Goal: Task Accomplishment & Management: Manage account settings

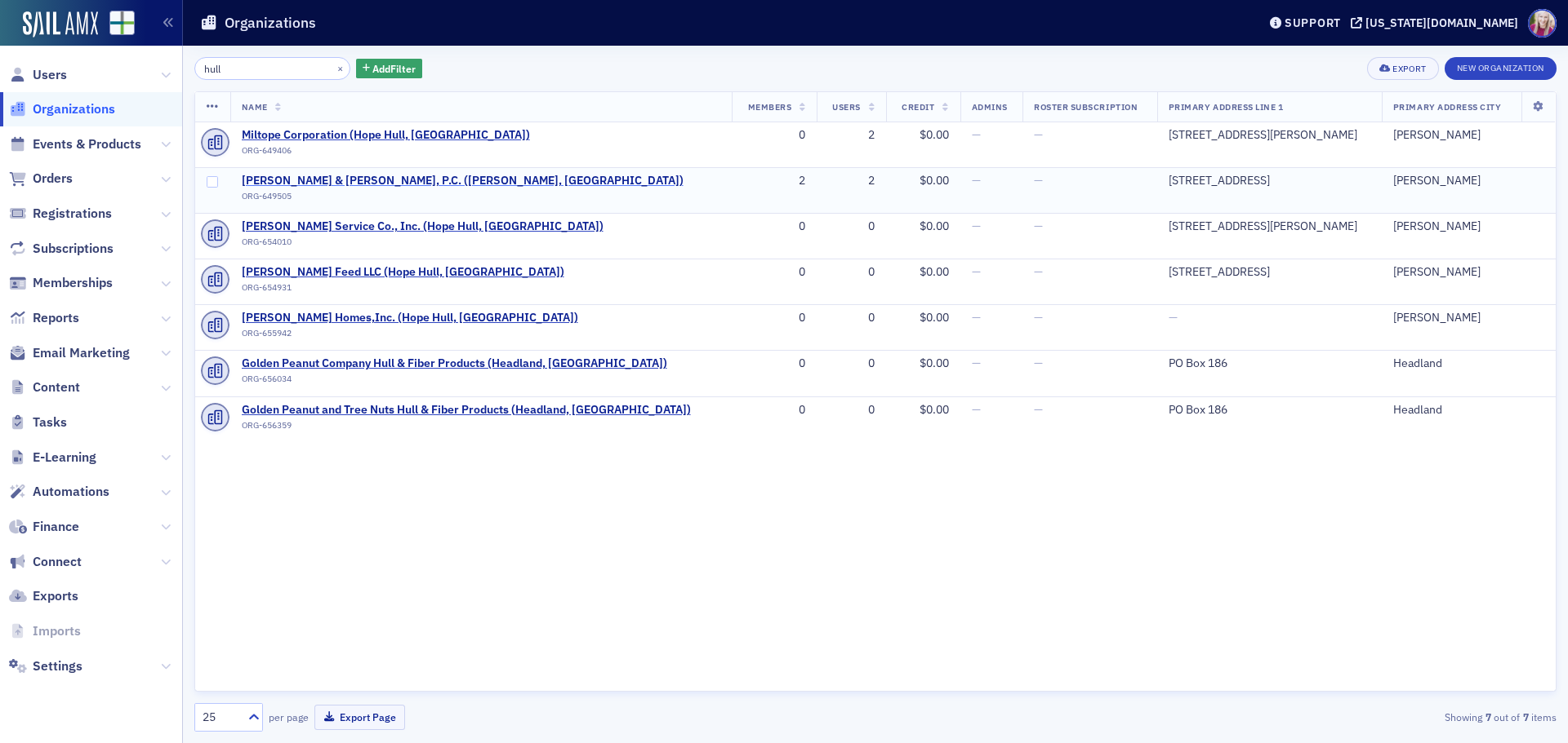
type input "hull"
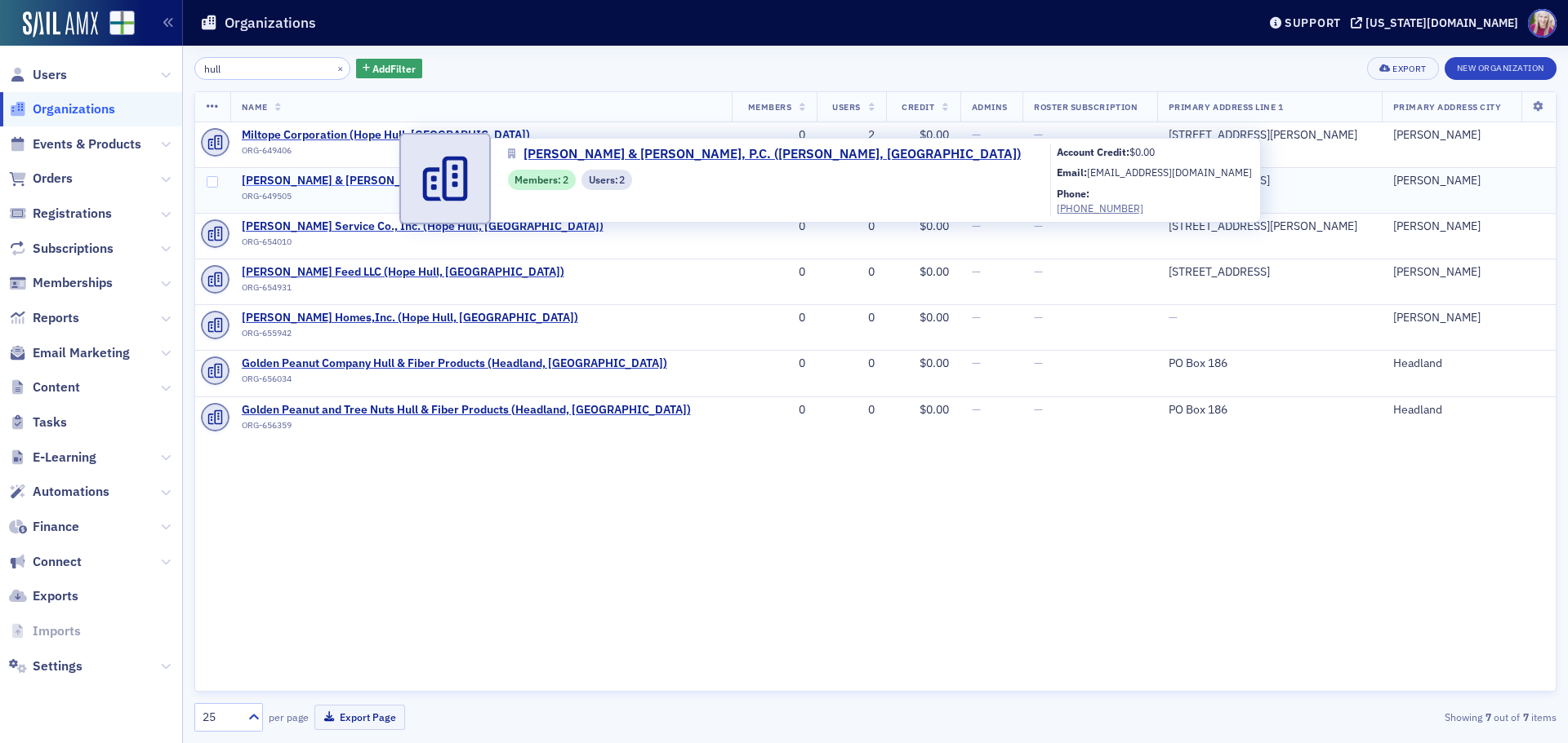
click at [282, 180] on span "[PERSON_NAME] & [PERSON_NAME], P.C. ([PERSON_NAME], [GEOGRAPHIC_DATA])" at bounding box center [462, 182] width 442 height 15
select select "US"
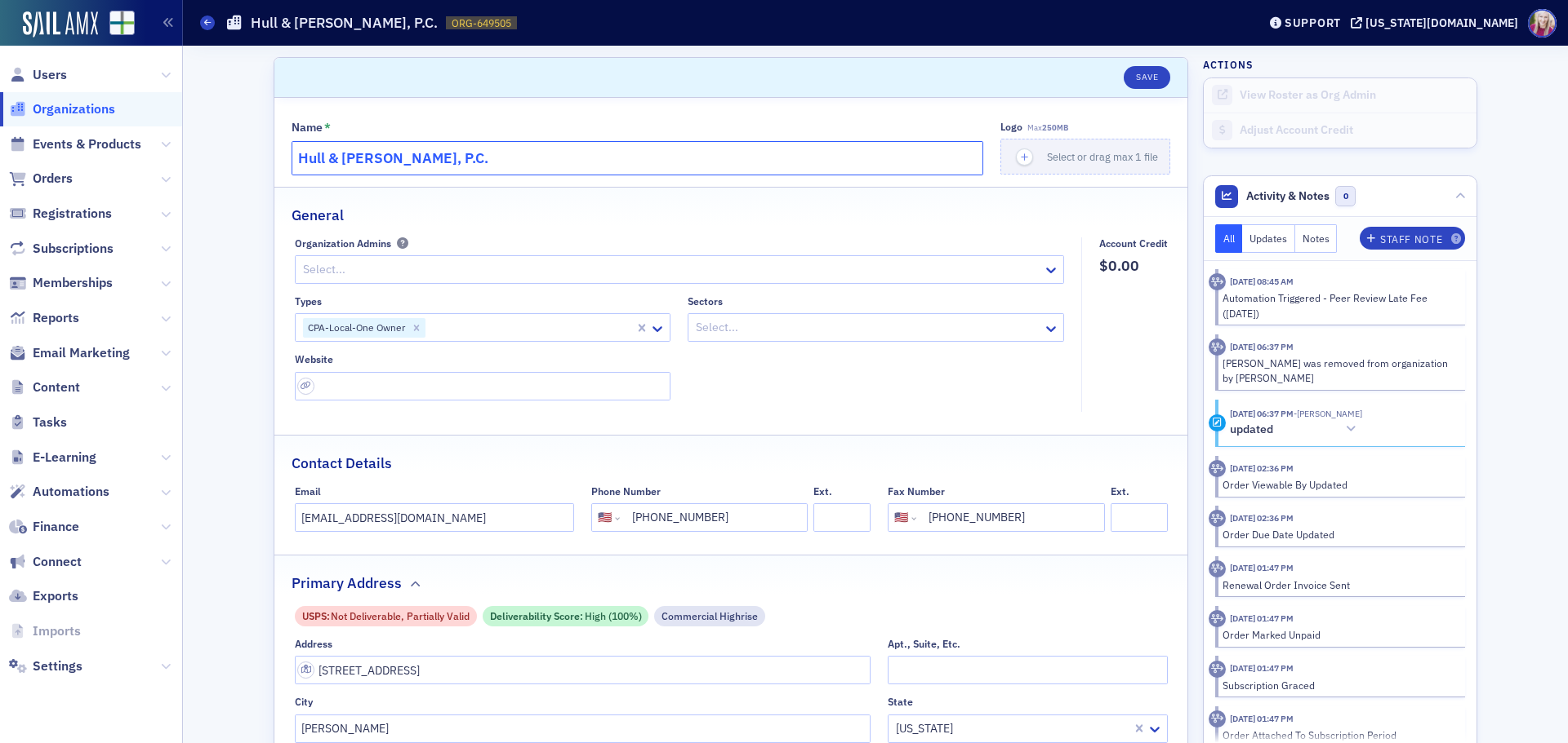
click at [435, 155] on input "Hull & [PERSON_NAME], P.C." at bounding box center [637, 158] width 692 height 34
paste input "[PERSON_NAME] CPA P.C."
type input "[PERSON_NAME] CPA P.C."
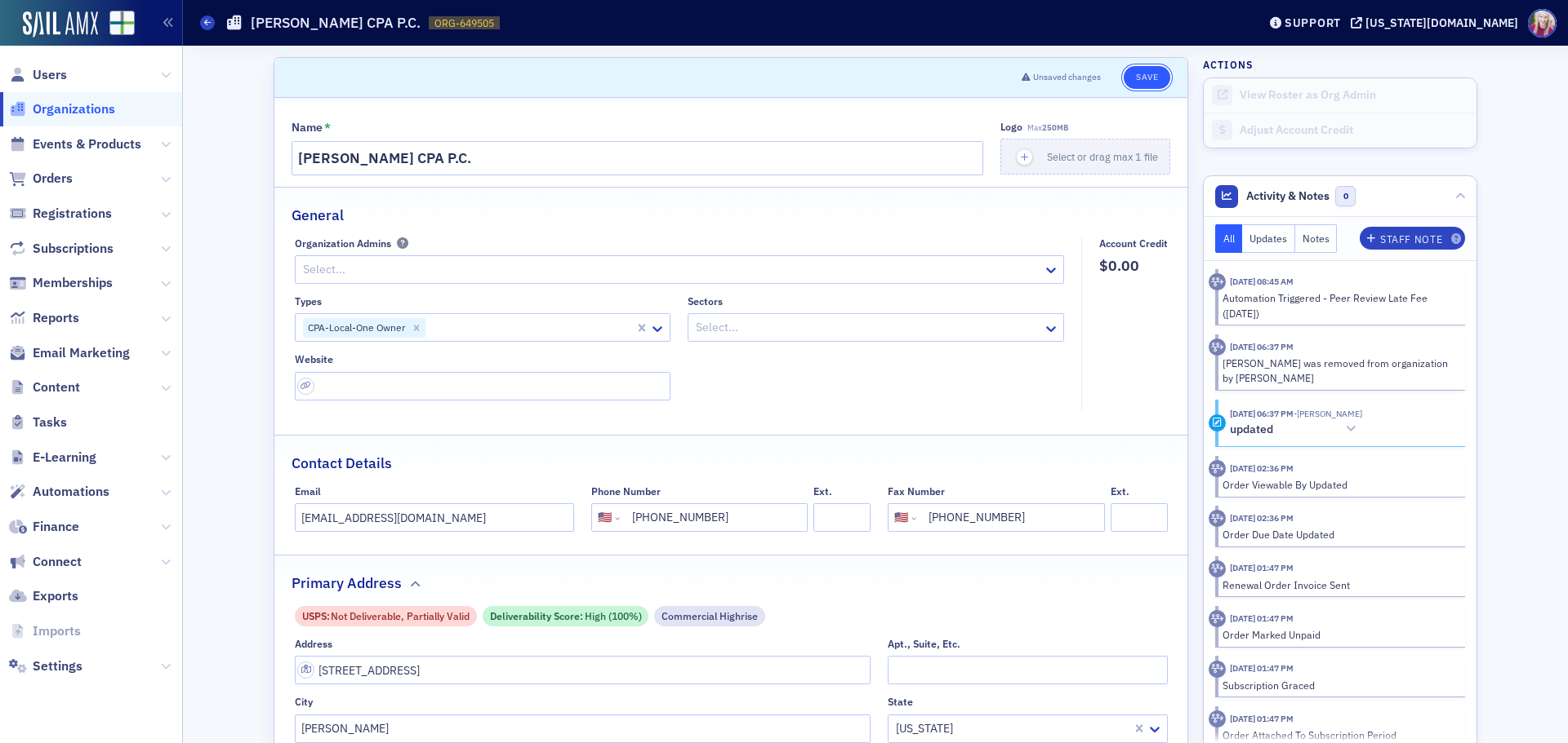
click at [1141, 77] on button "Save" at bounding box center [1146, 77] width 46 height 23
select select "US"
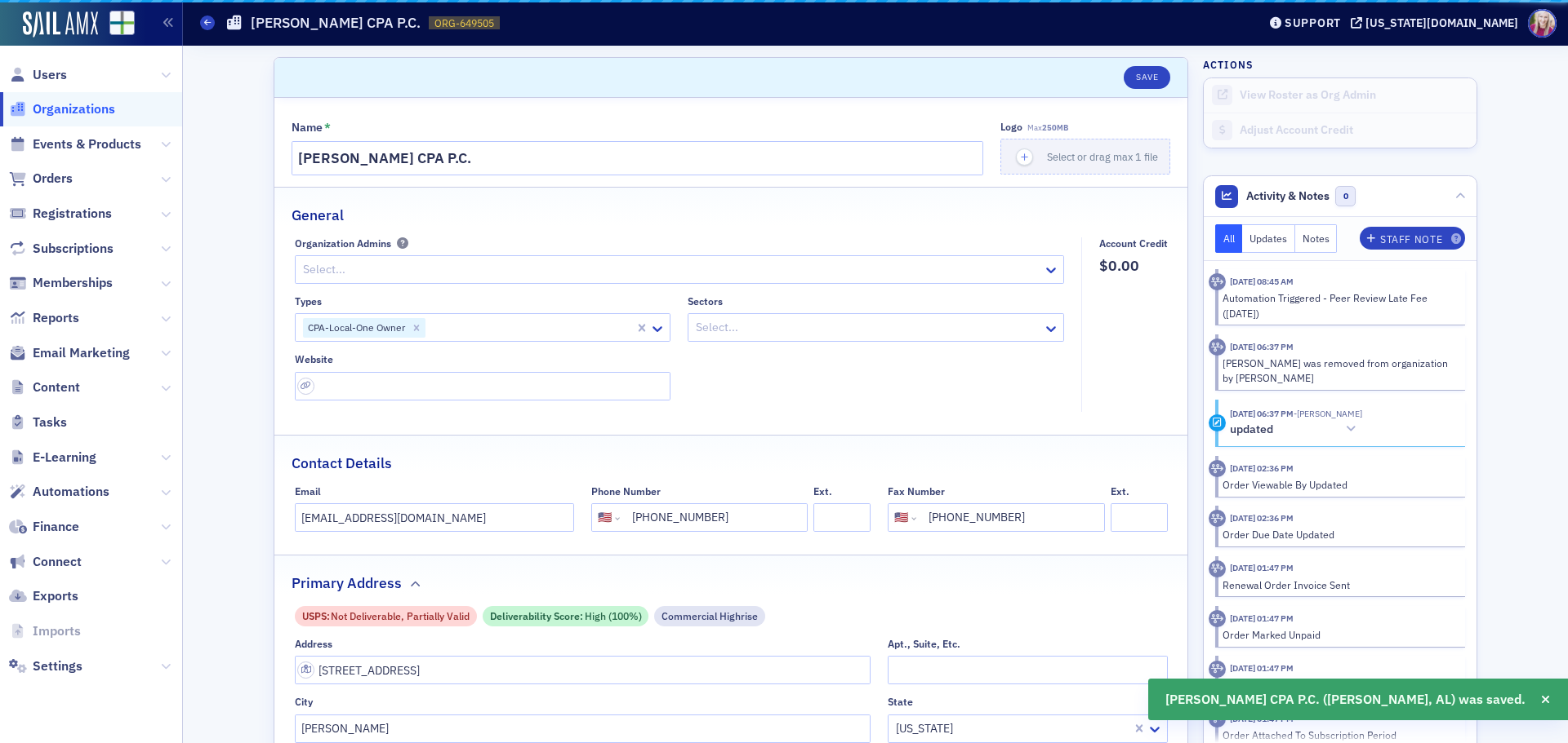
scroll to position [82, 0]
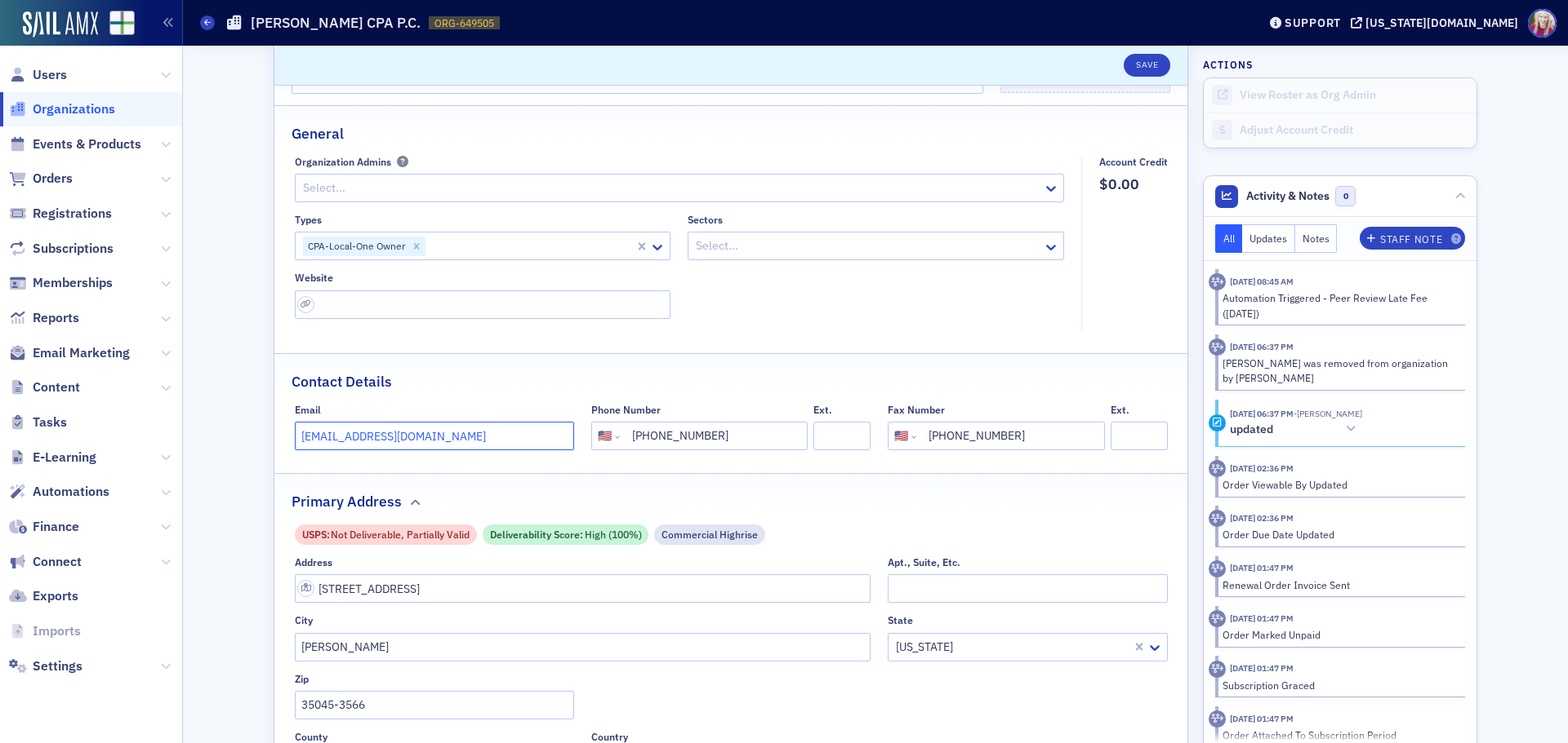
click at [441, 443] on input "[EMAIL_ADDRESS][DOMAIN_NAME]" at bounding box center [434, 436] width 279 height 28
paste input "[PERSON_NAME][EMAIL_ADDRESS][DOMAIN_NAME]"
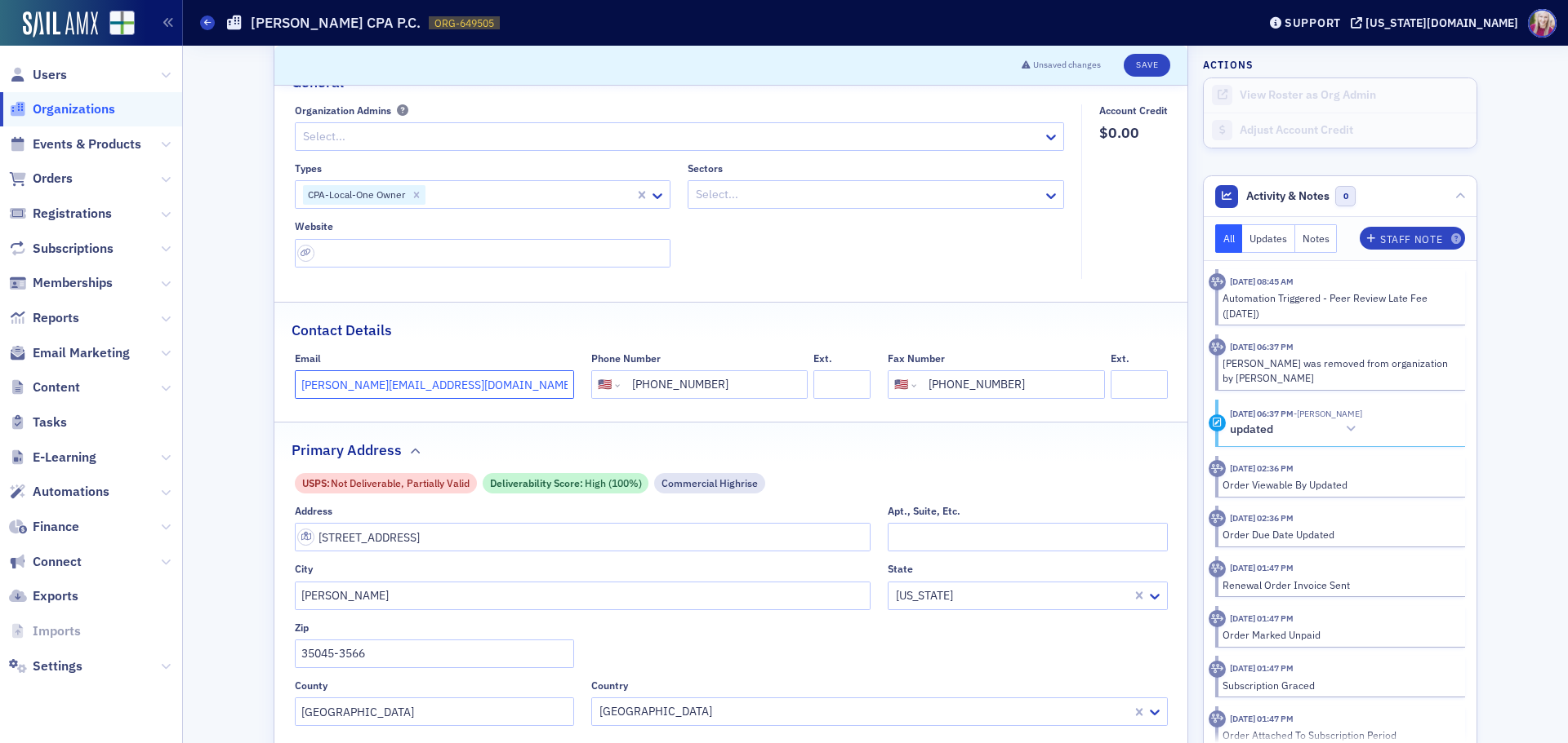
scroll to position [327, 0]
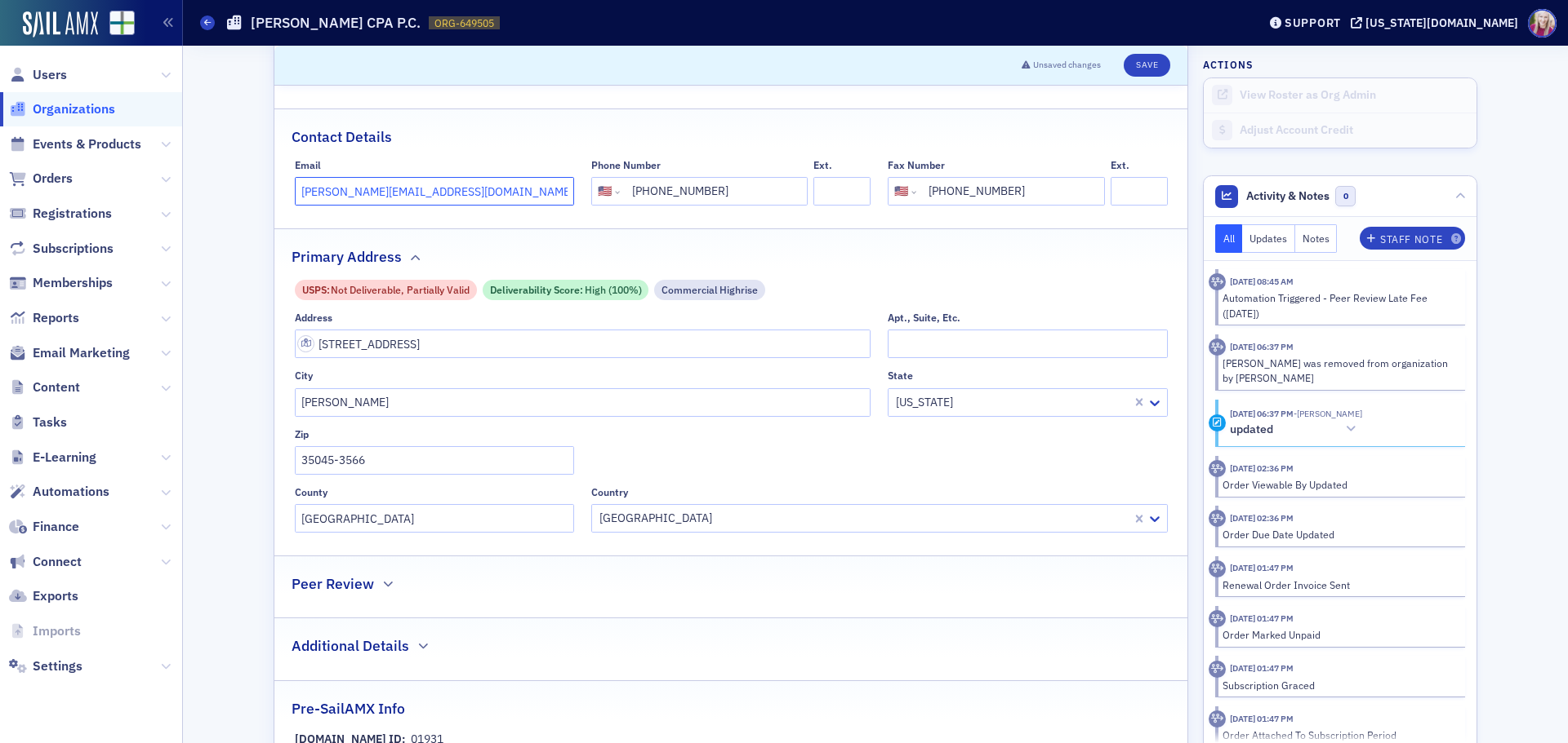
type input "[PERSON_NAME][EMAIL_ADDRESS][DOMAIN_NAME]"
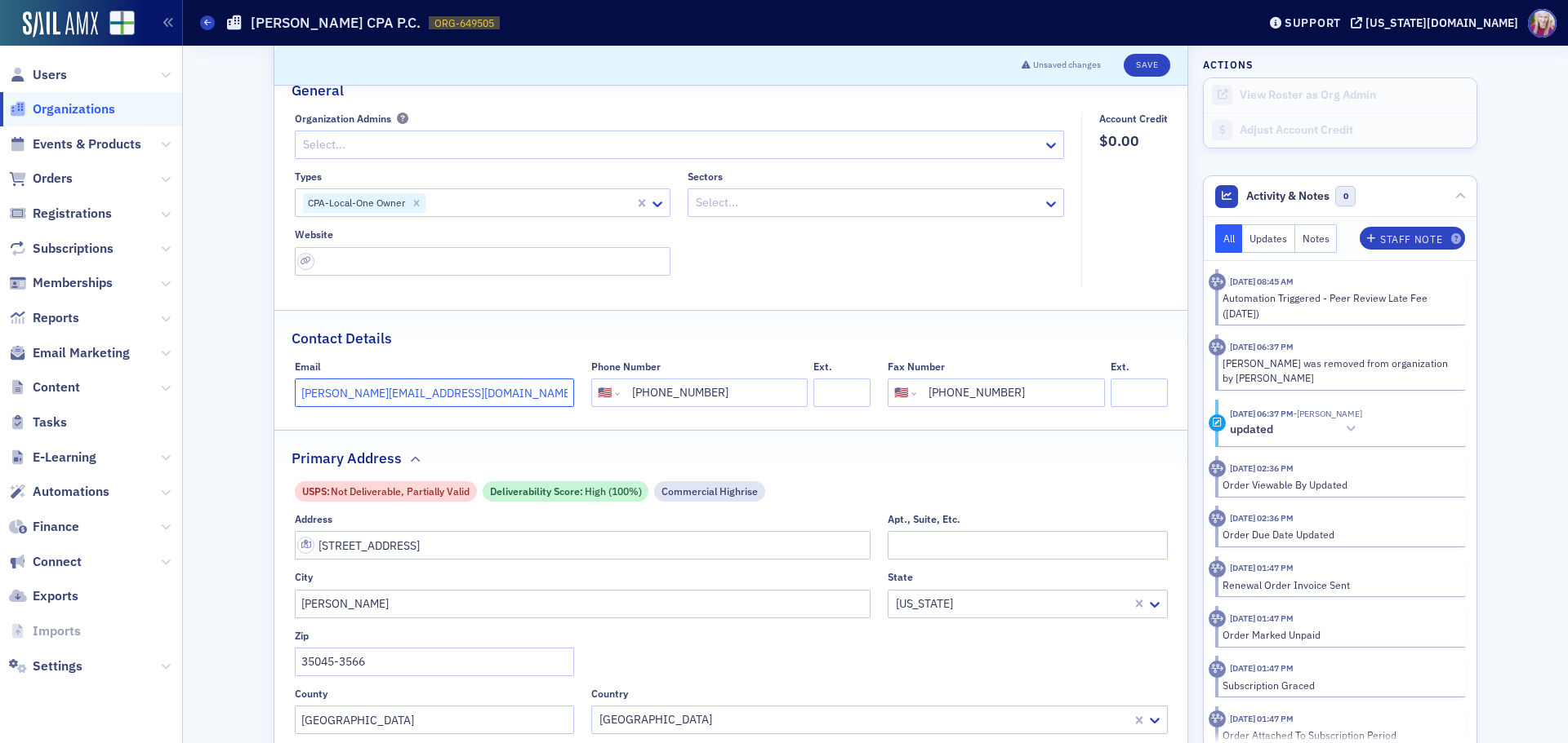
scroll to position [0, 0]
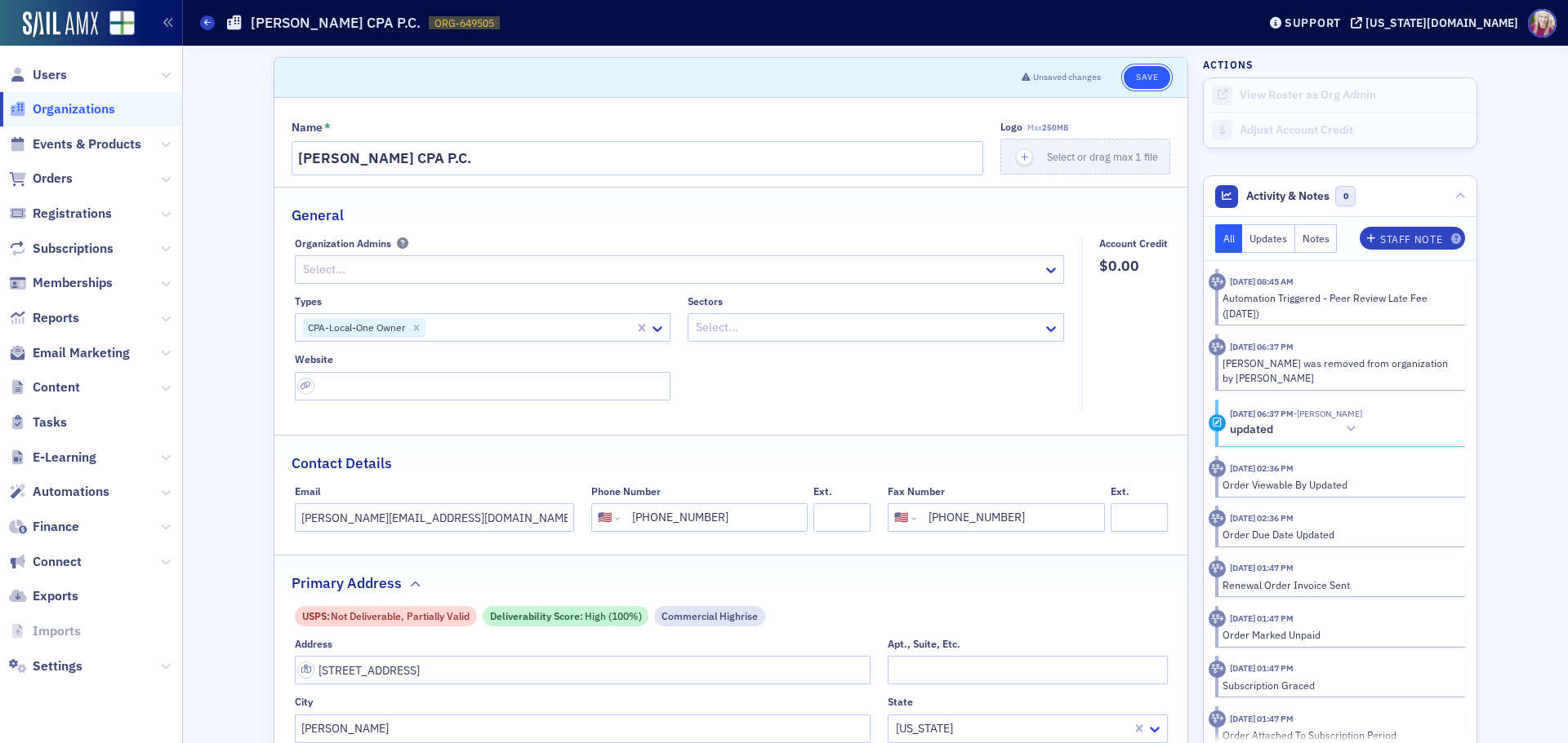
click at [1149, 76] on button "Save" at bounding box center [1146, 77] width 46 height 23
select select "US"
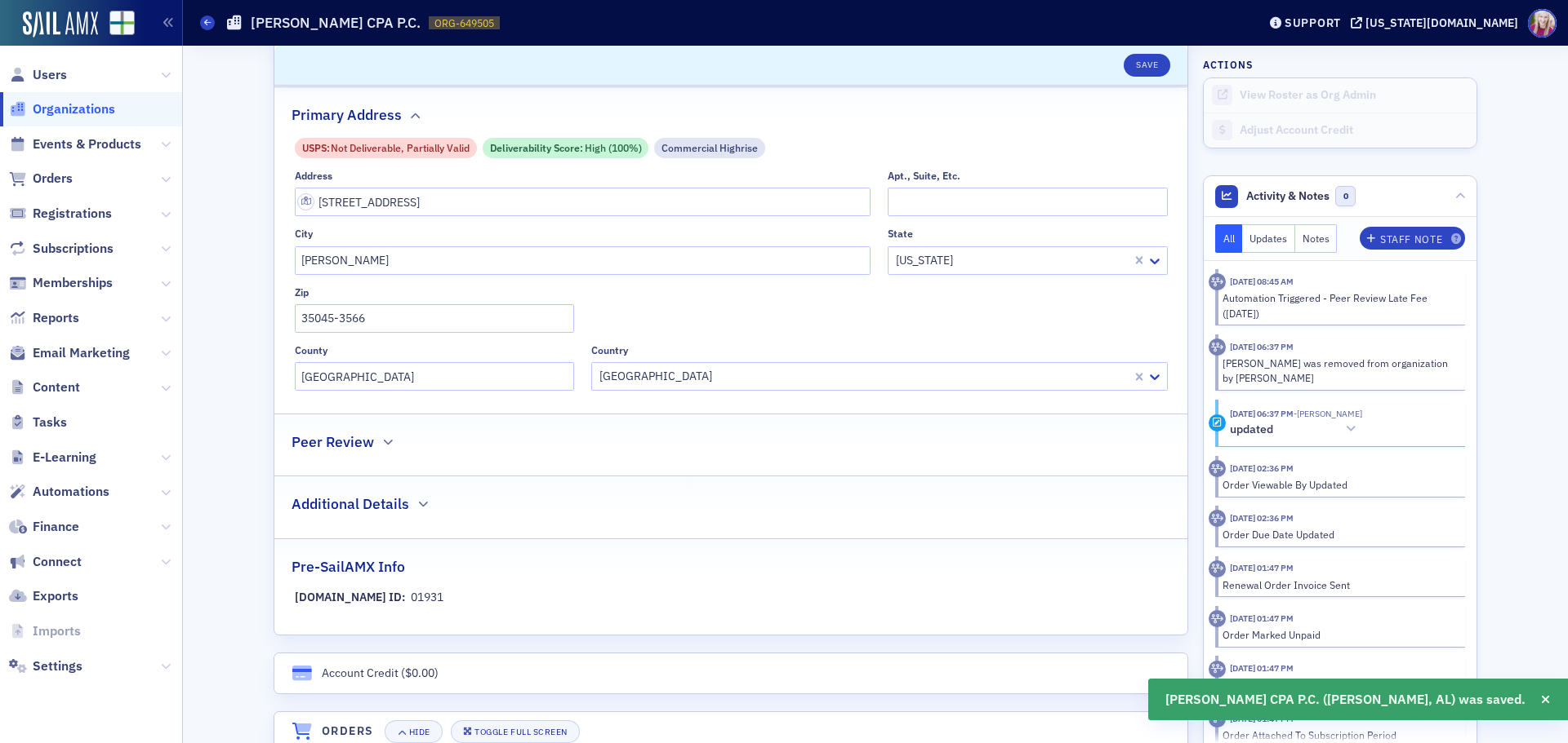
scroll to position [572, 0]
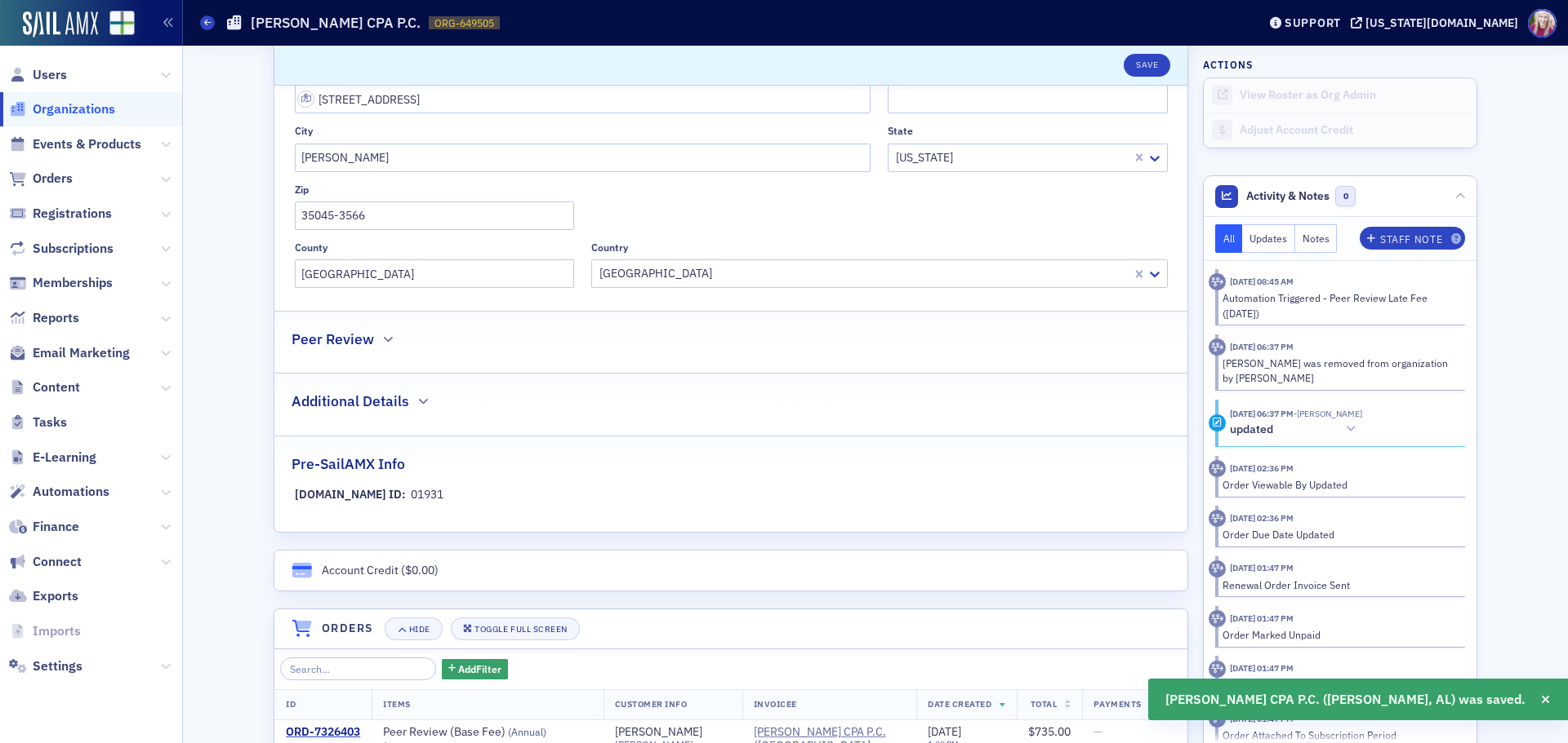
click at [315, 343] on h2 "Peer Review" at bounding box center [333, 339] width 83 height 22
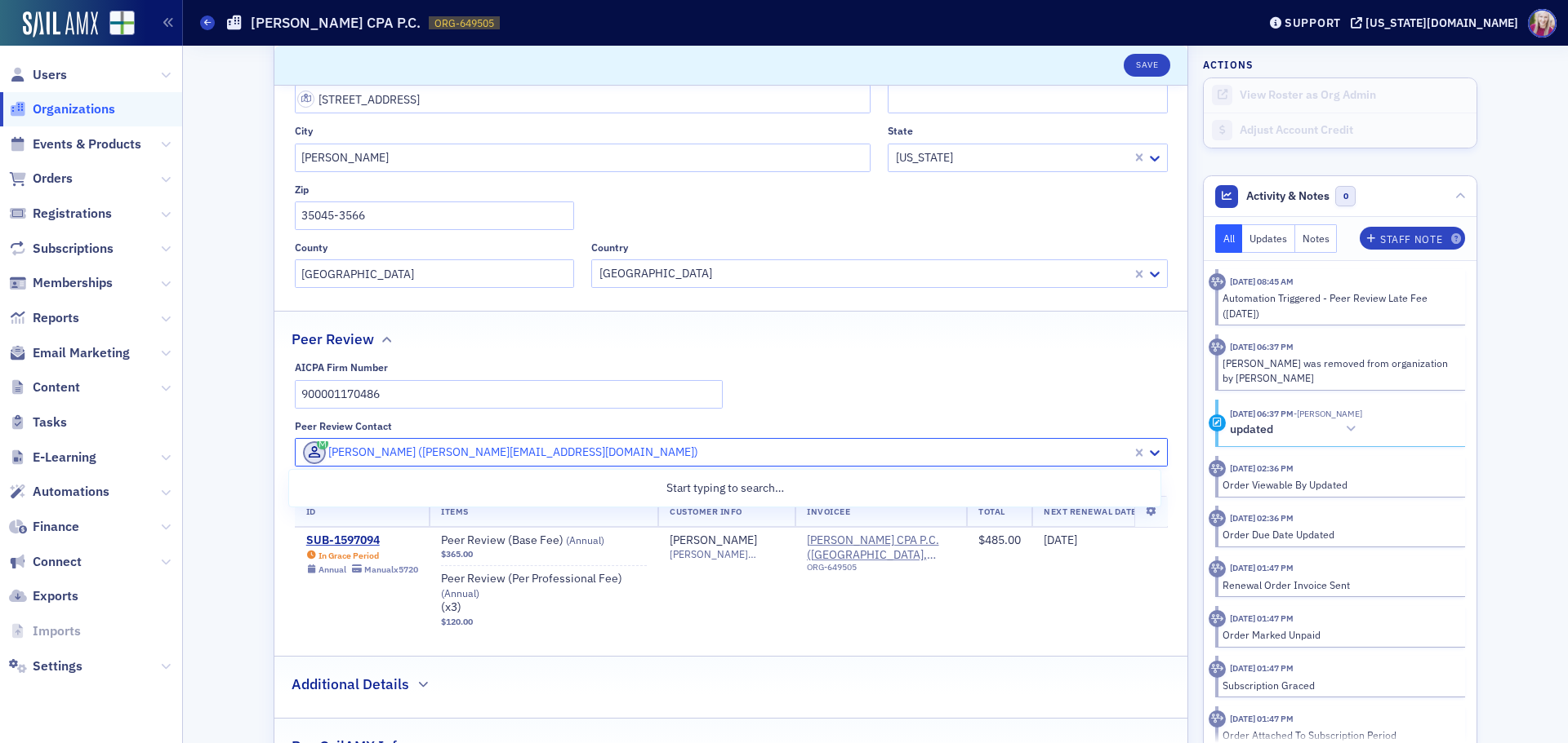
click at [424, 455] on div at bounding box center [715, 453] width 828 height 21
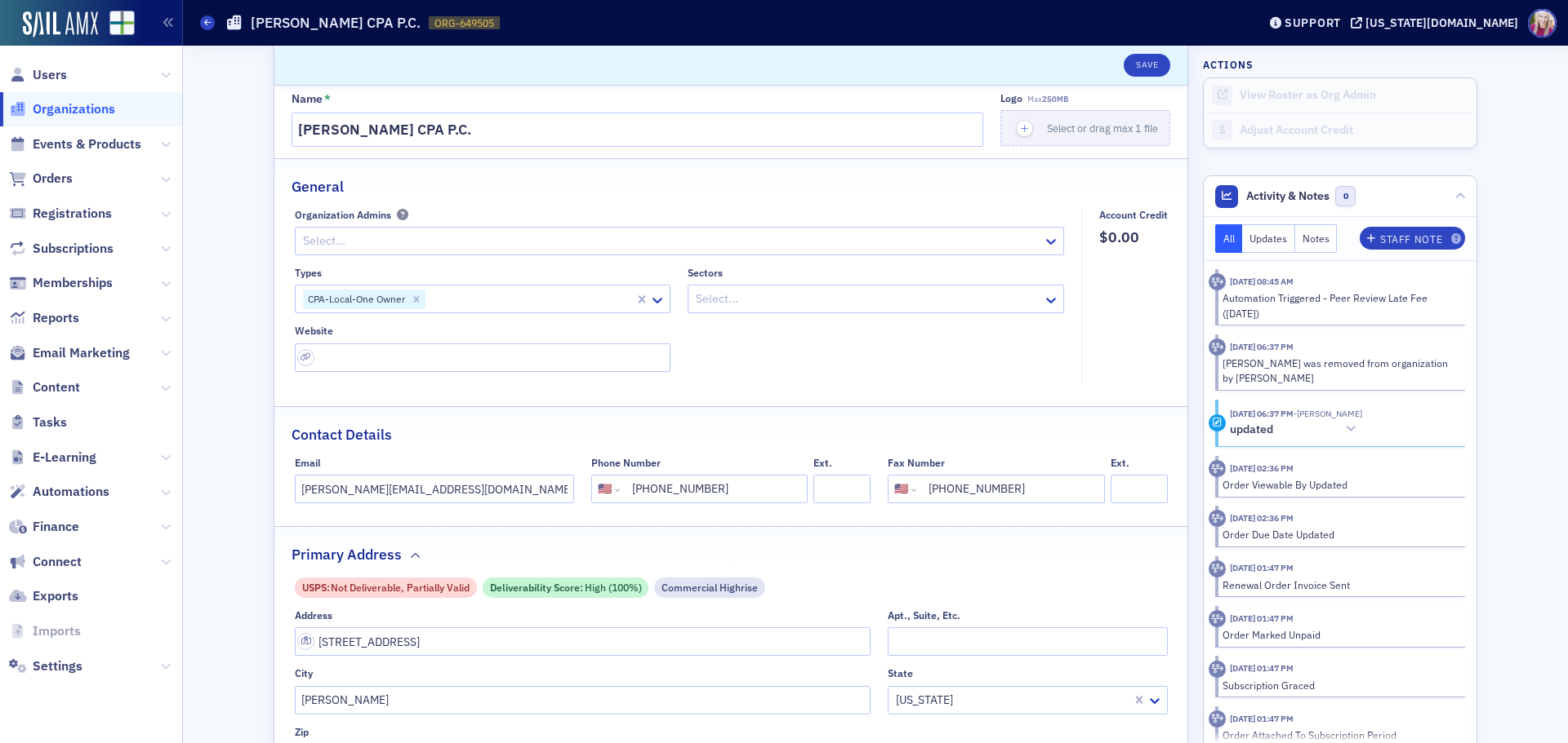
scroll to position [0, 0]
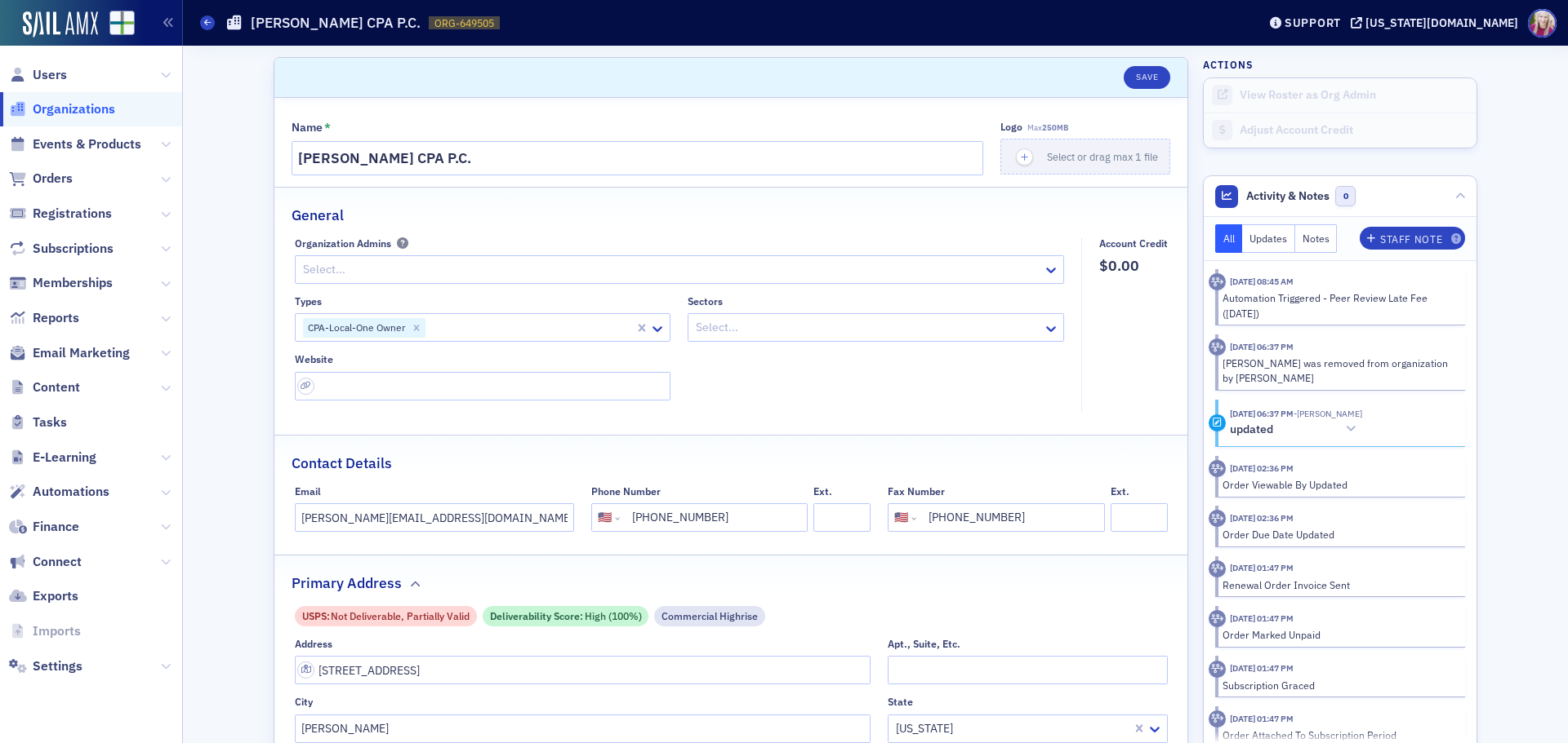
type input "[PERSON_NAME]@hu"
click at [396, 517] on input "[PERSON_NAME][EMAIL_ADDRESS][DOMAIN_NAME]" at bounding box center [434, 518] width 279 height 28
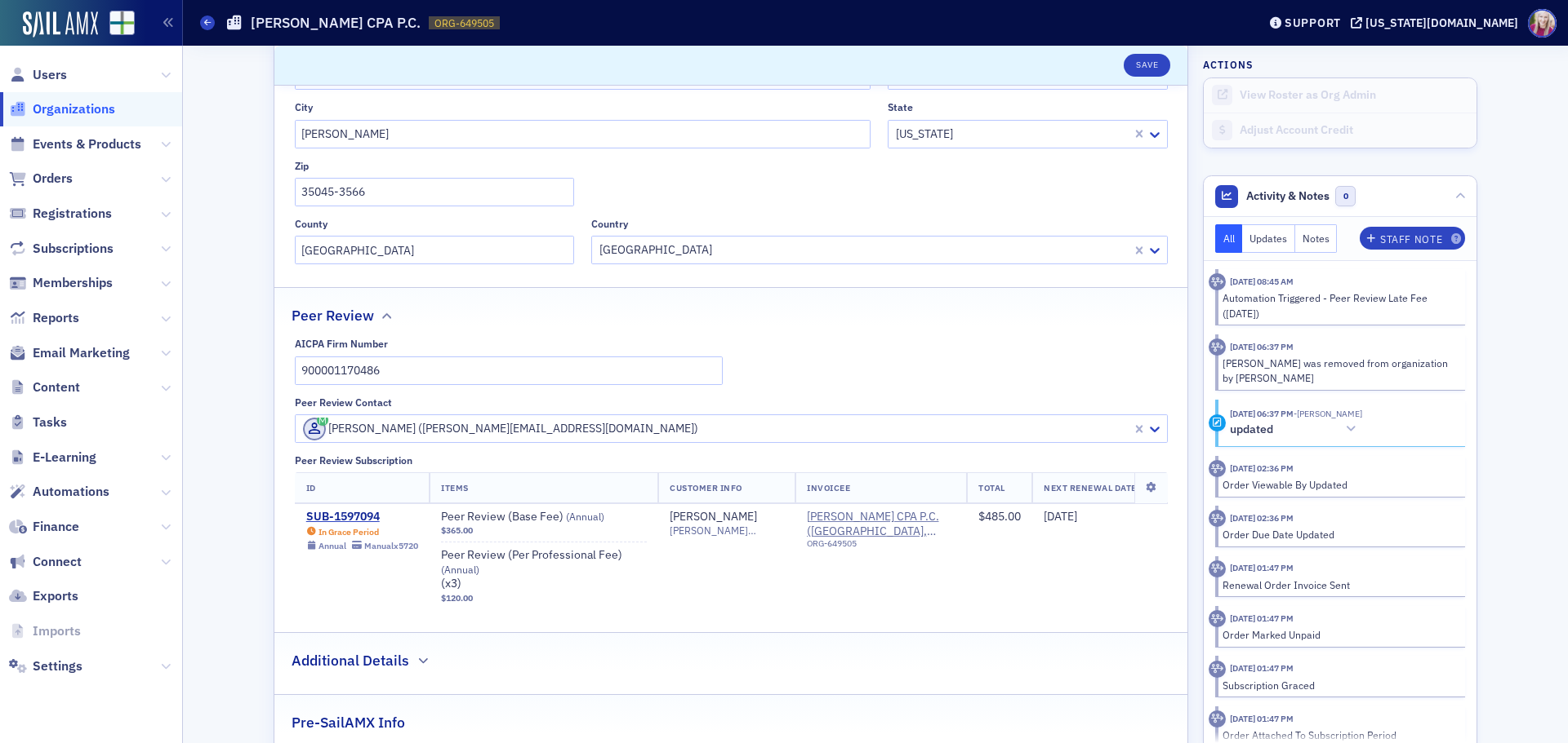
scroll to position [572, 0]
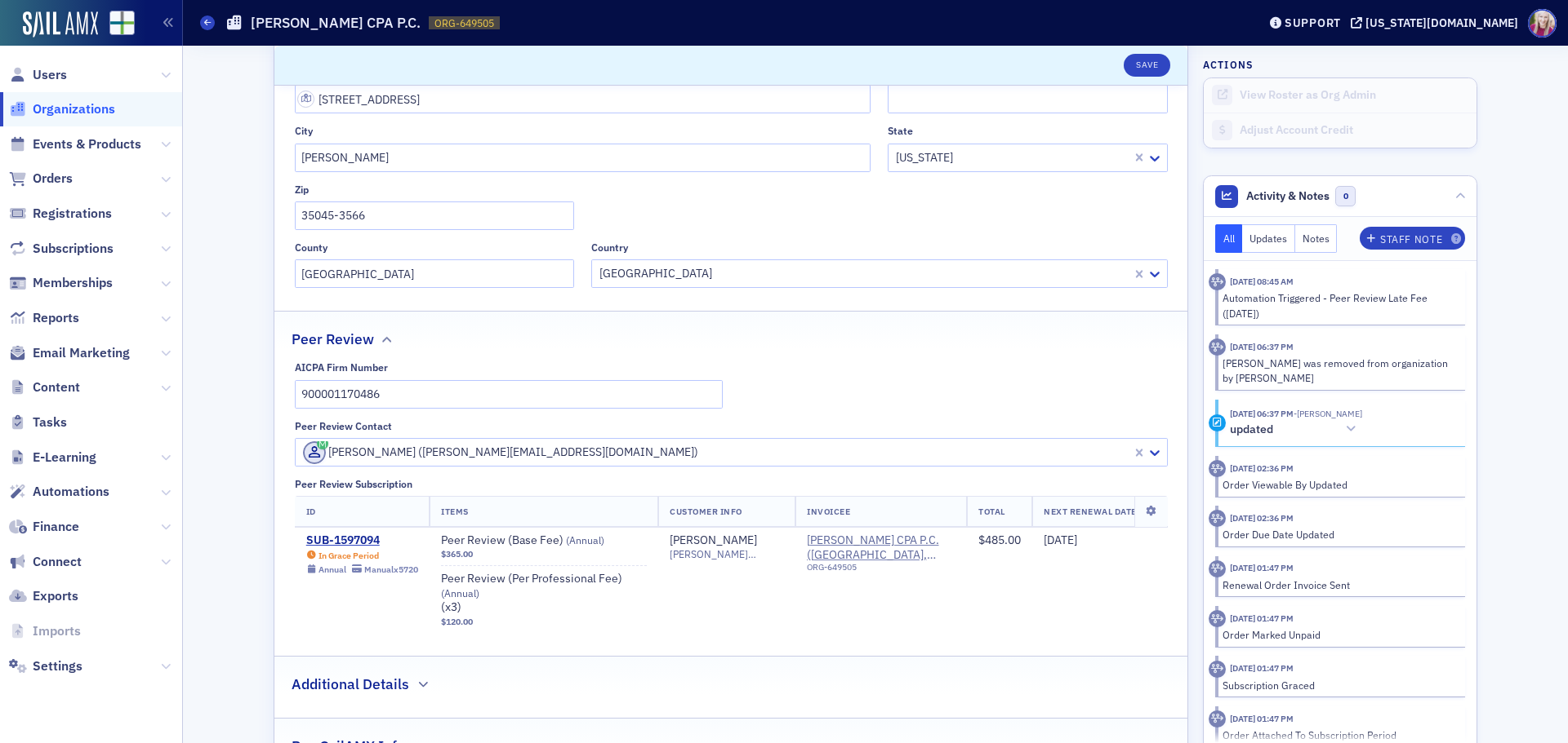
click at [395, 442] on div "[PERSON_NAME] ([PERSON_NAME][EMAIL_ADDRESS][DOMAIN_NAME])" at bounding box center [715, 453] width 825 height 23
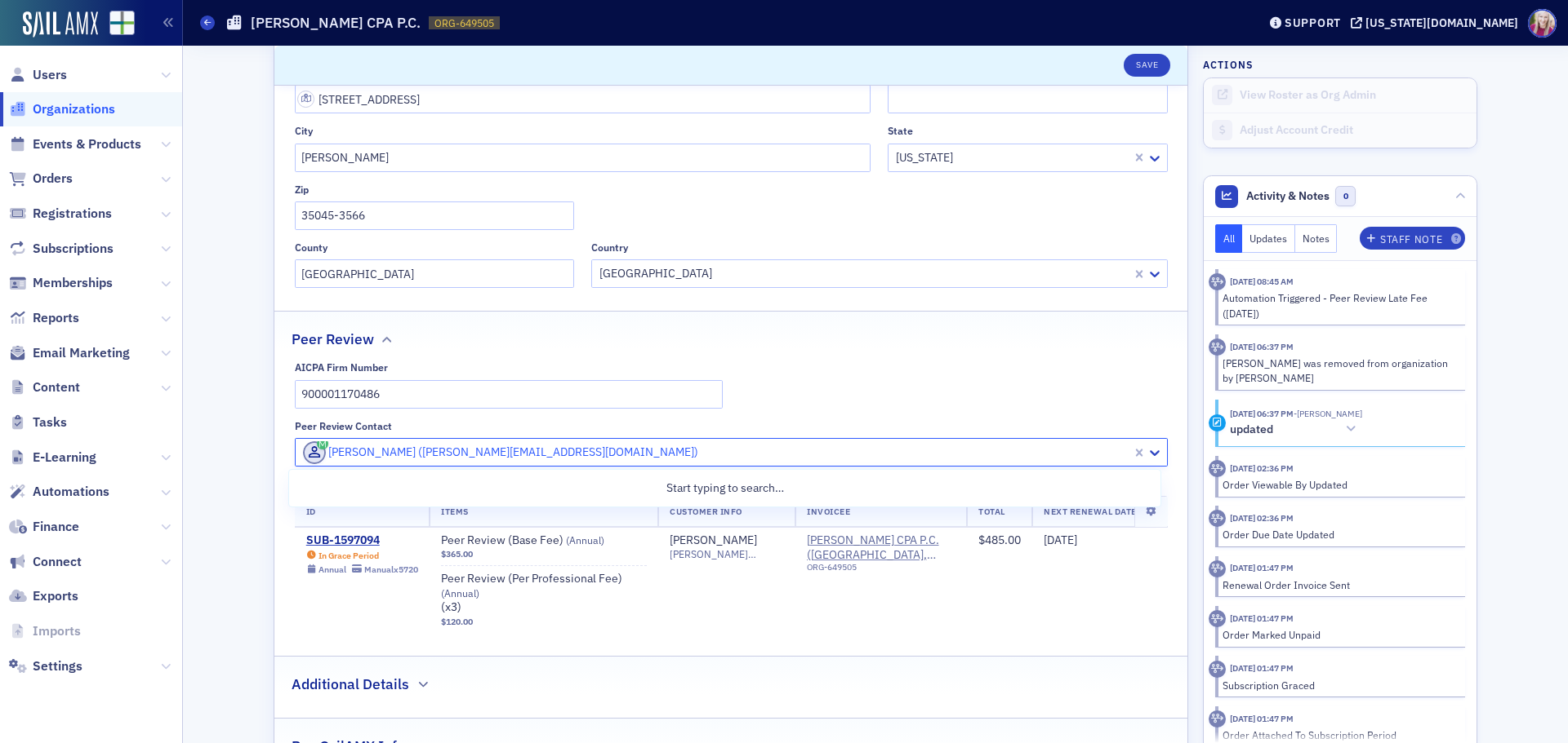
click at [397, 449] on div at bounding box center [715, 453] width 828 height 21
paste input "[PERSON_NAME][EMAIL_ADDRESS][DOMAIN_NAME]"
type input "[PERSON_NAME][EMAIL_ADDRESS][DOMAIN_NAME]"
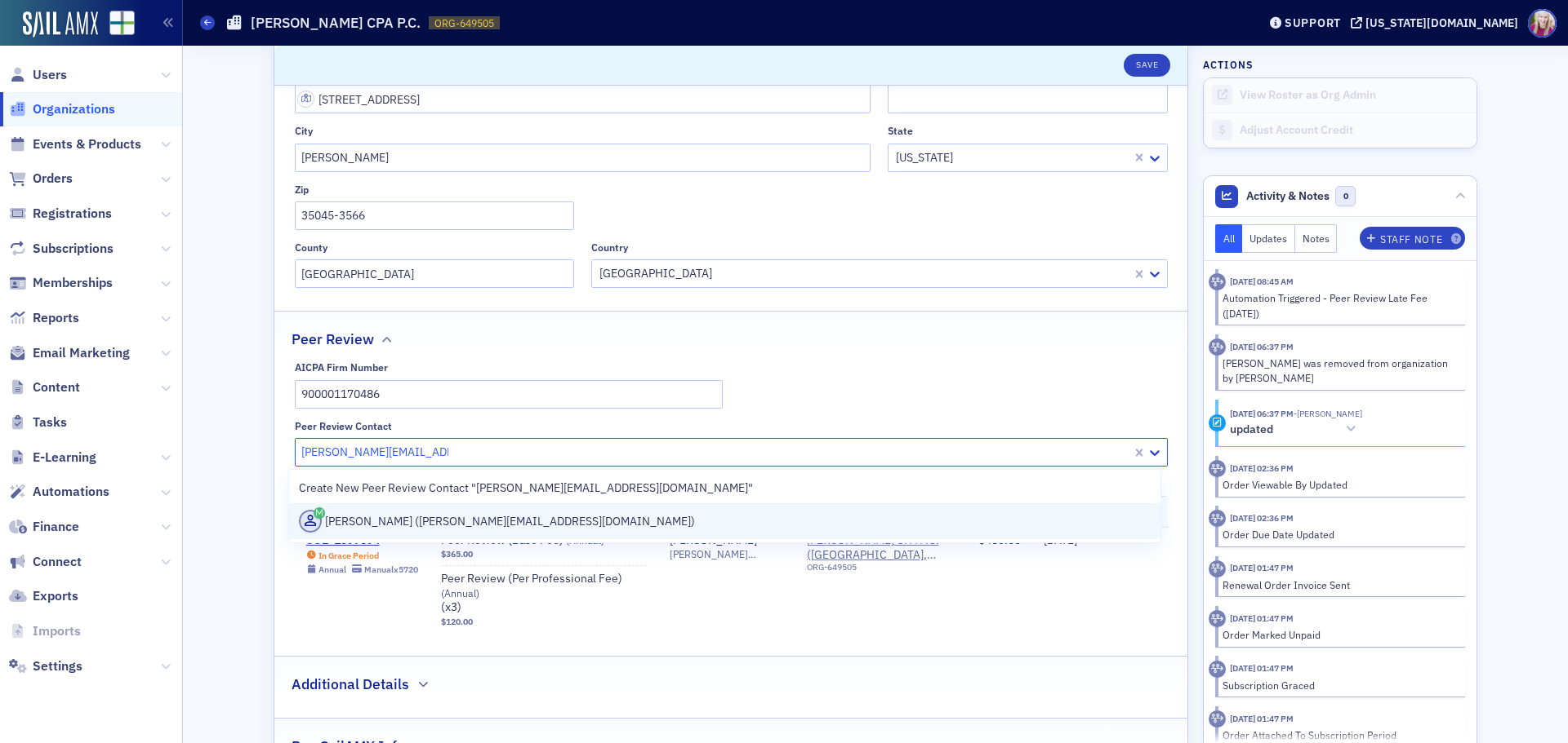
click at [416, 523] on div "[PERSON_NAME] ([PERSON_NAME][EMAIL_ADDRESS][DOMAIN_NAME])" at bounding box center [725, 522] width 852 height 23
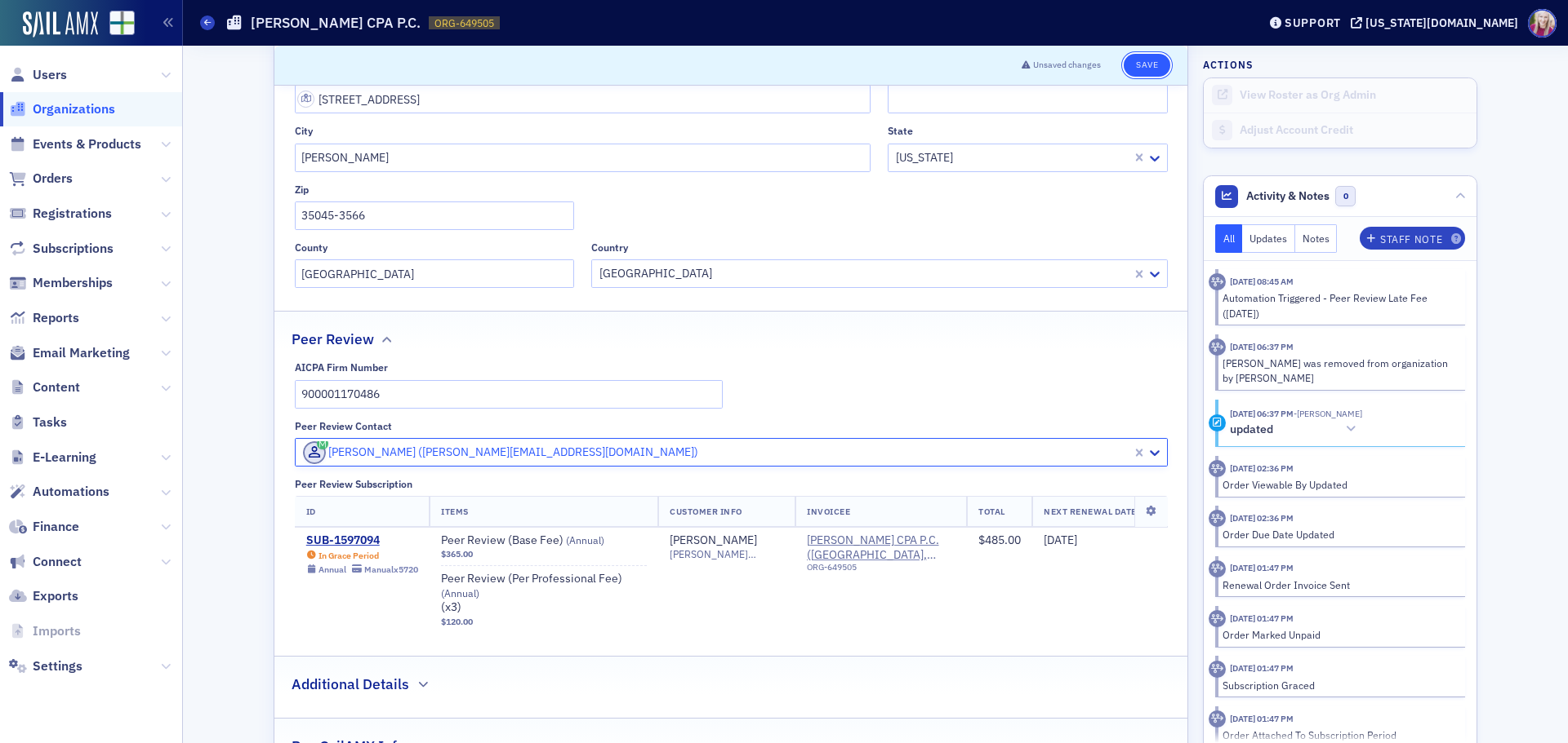
click at [1149, 68] on button "Save" at bounding box center [1146, 65] width 46 height 23
select select "US"
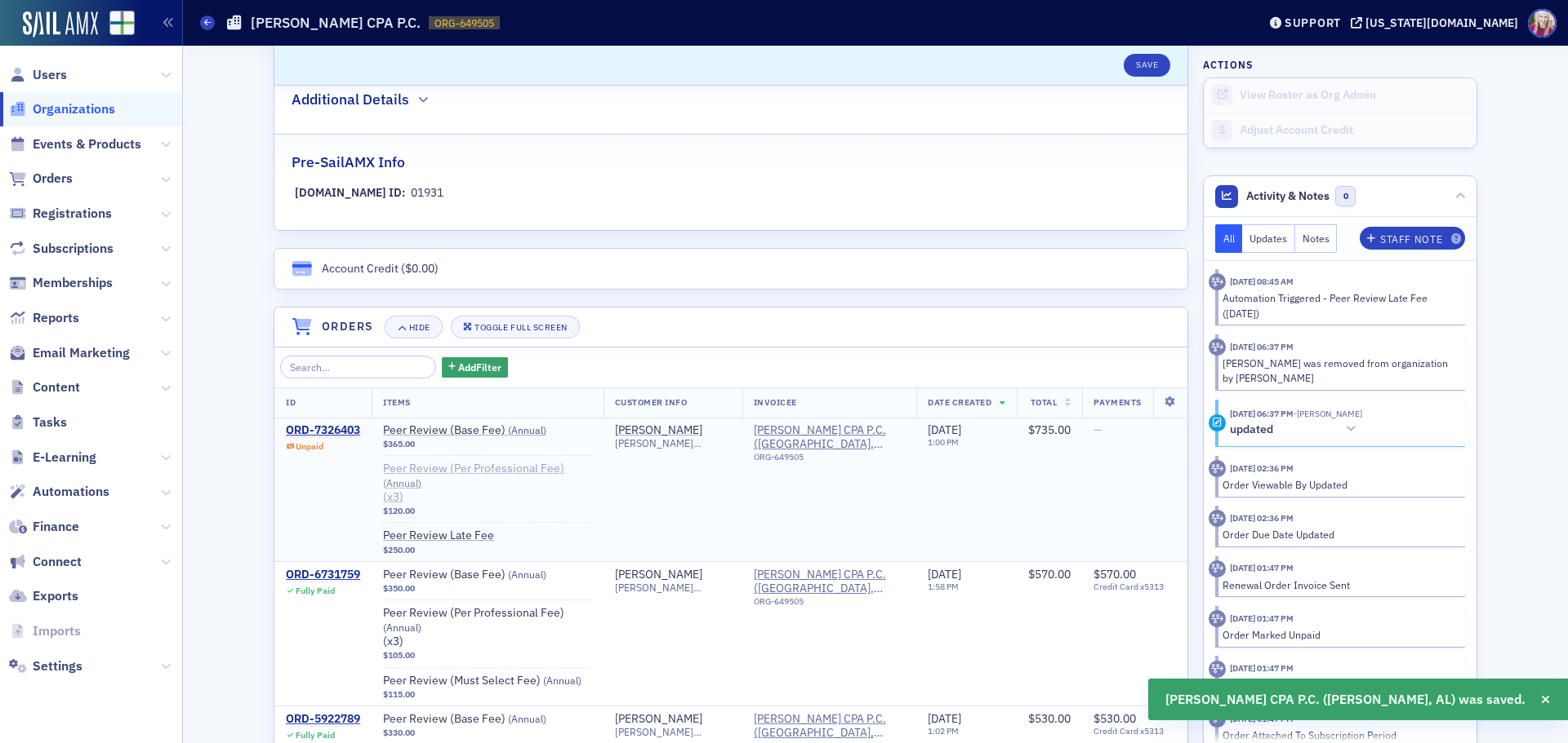
scroll to position [897, 0]
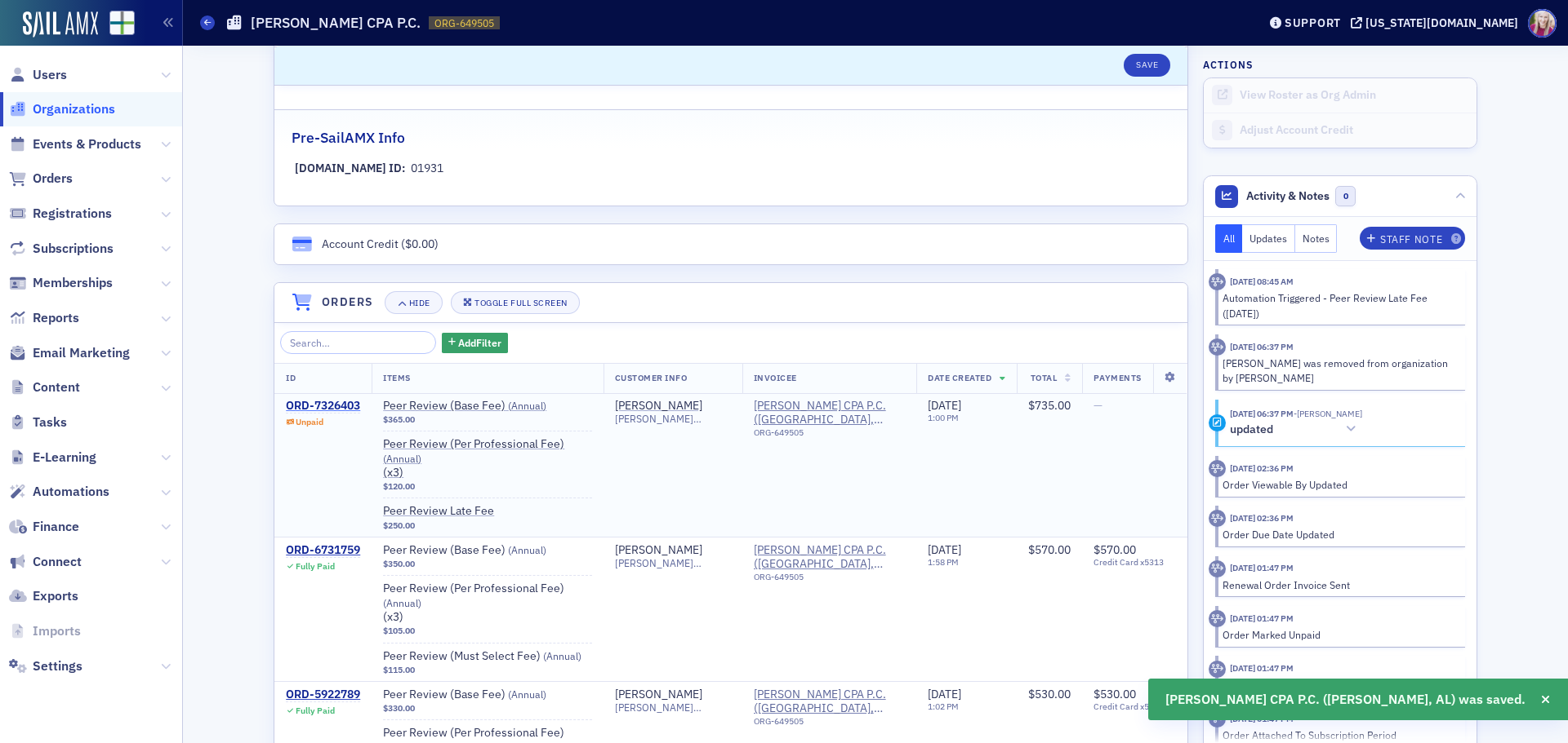
click at [323, 406] on div "ORD-7326403" at bounding box center [322, 407] width 74 height 15
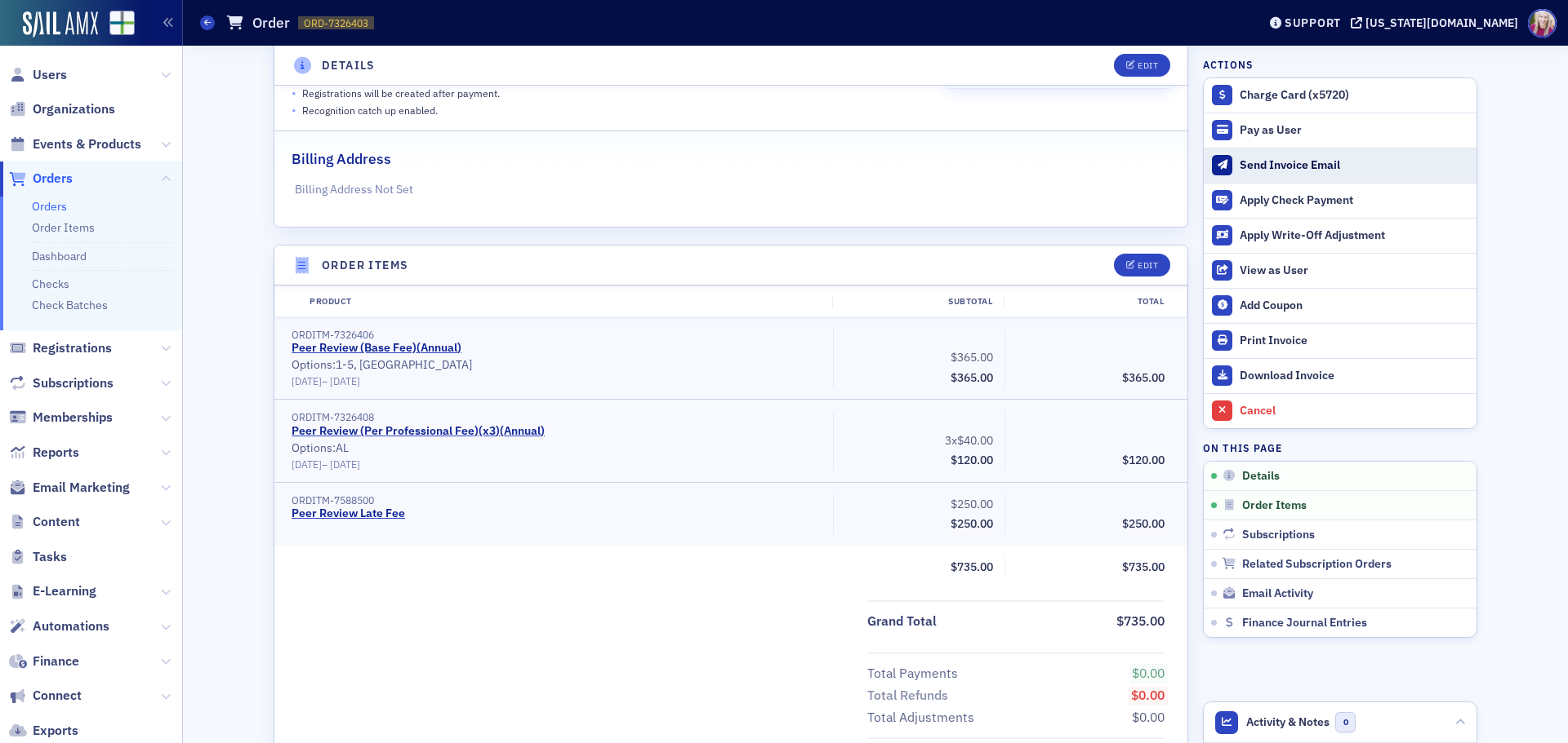
scroll to position [327, 0]
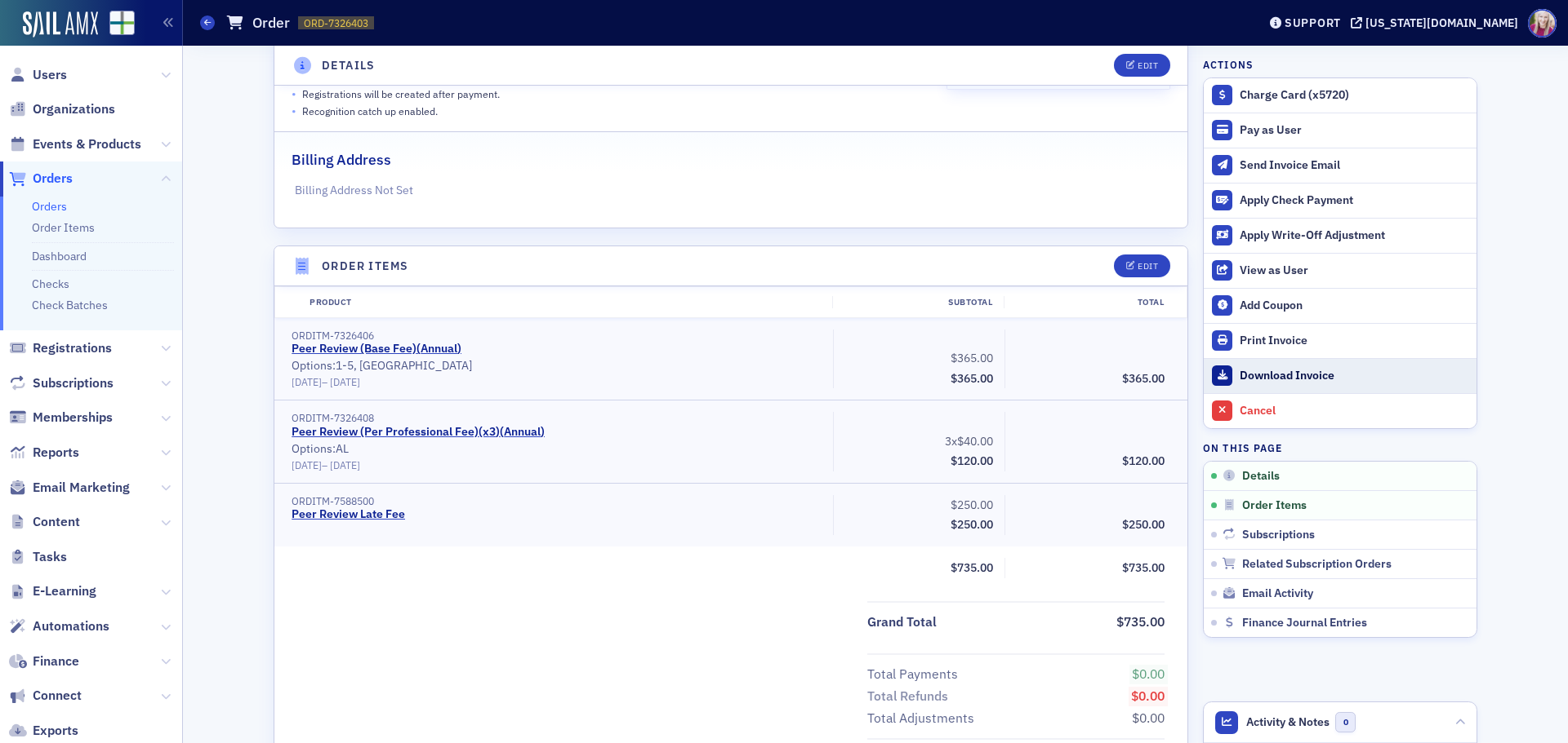
click at [1282, 376] on div "Download Invoice" at bounding box center [1353, 377] width 229 height 15
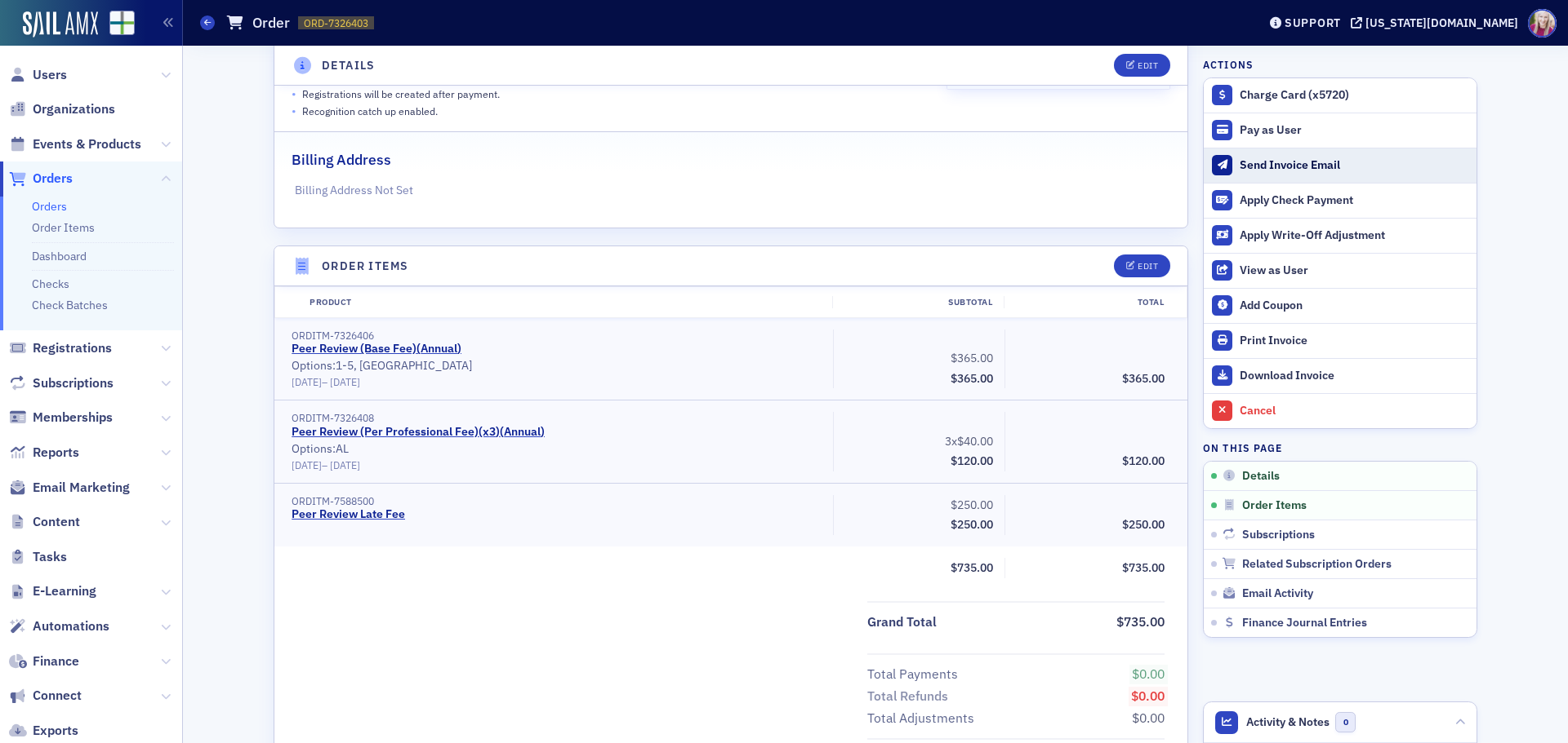
click at [1274, 164] on div "Send Invoice Email" at bounding box center [1353, 166] width 229 height 15
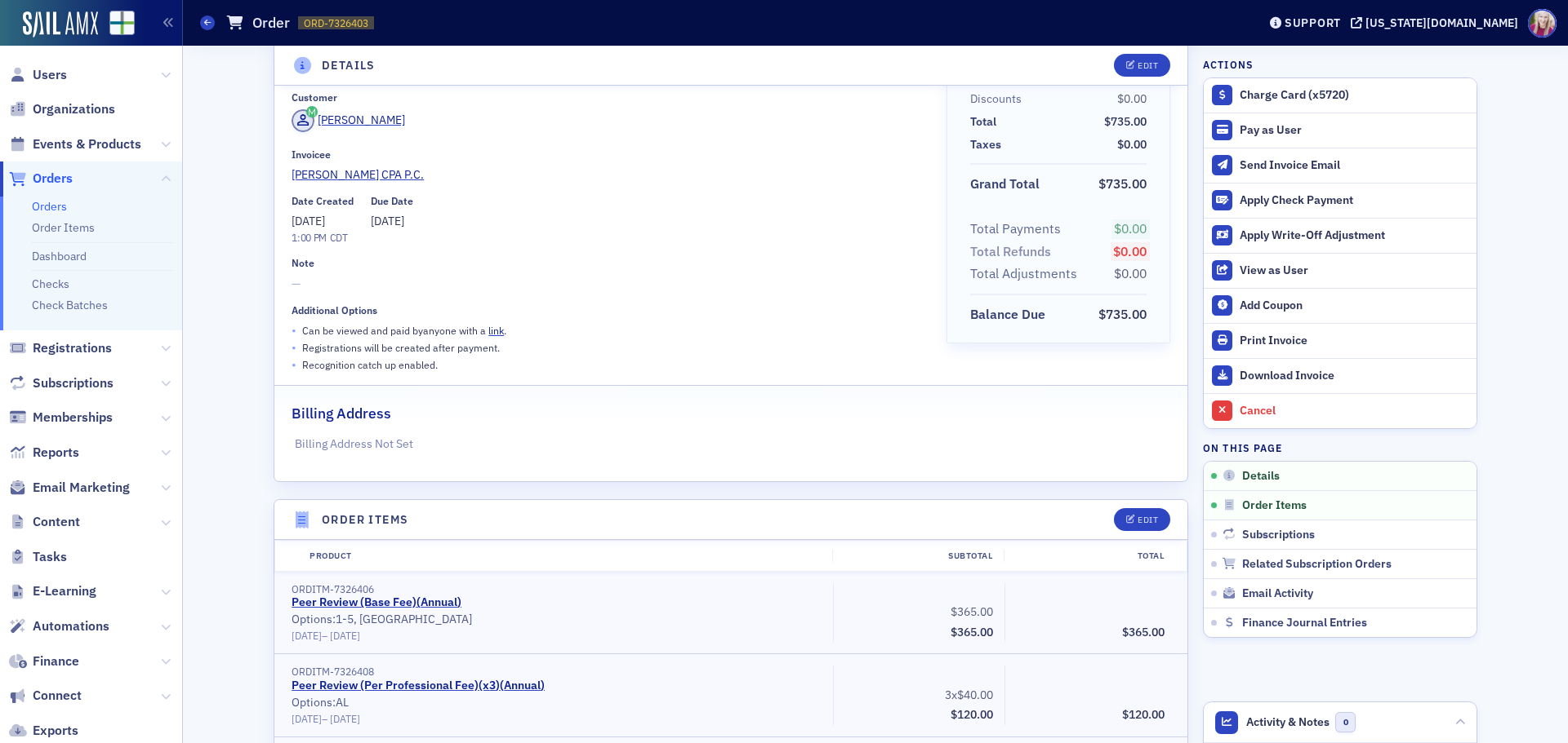
scroll to position [0, 0]
